Goal: Check status: Check status

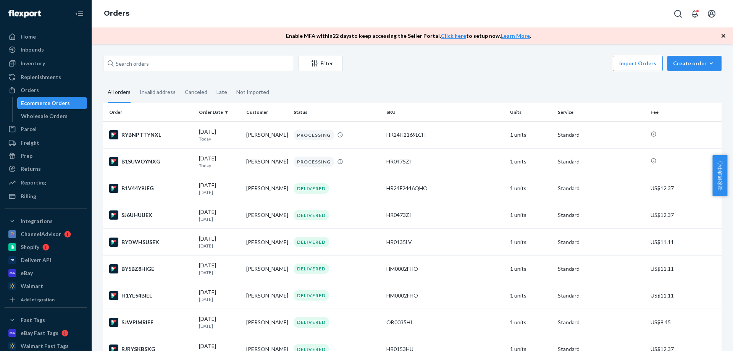
click at [43, 64] on div "Inventory" at bounding box center [33, 64] width 24 height 8
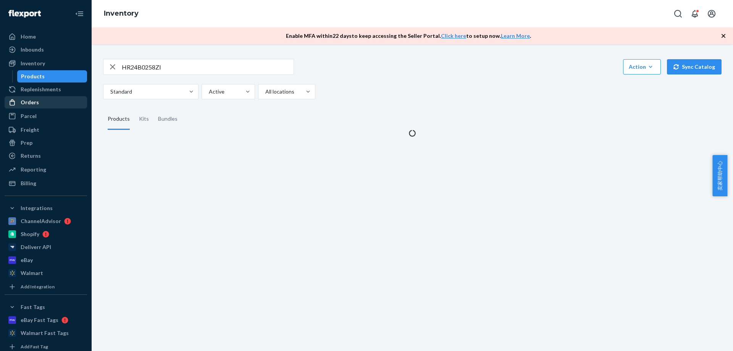
click at [40, 104] on div "Orders" at bounding box center [45, 102] width 81 height 11
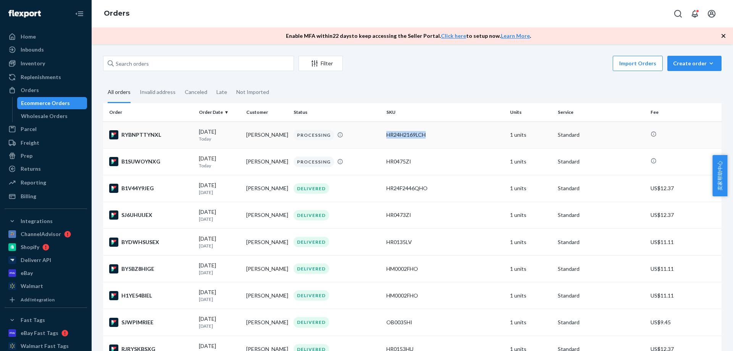
drag, startPoint x: 437, startPoint y: 136, endPoint x: 381, endPoint y: 133, distance: 55.4
click at [383, 133] on td "HR24H2169LCH" at bounding box center [445, 134] width 124 height 27
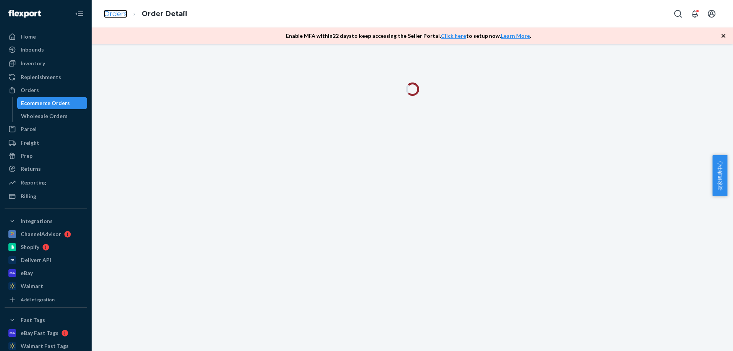
click at [113, 14] on link "Orders" at bounding box center [115, 14] width 23 height 8
